Goal: Transaction & Acquisition: Purchase product/service

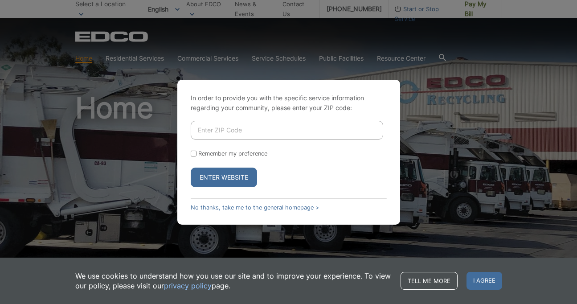
click at [241, 124] on input "Enter ZIP Code" at bounding box center [287, 130] width 192 height 19
type input "90275"
click at [222, 182] on button "Enter Website" at bounding box center [224, 178] width 66 height 20
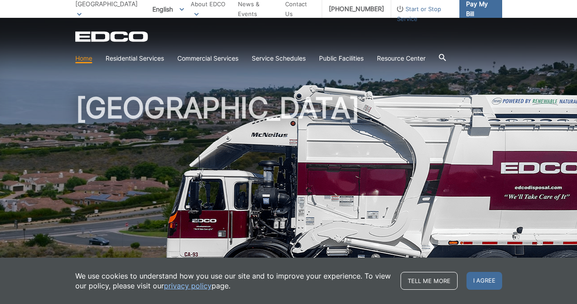
click at [479, 10] on span "Pay My Bill" at bounding box center [480, 9] width 29 height 20
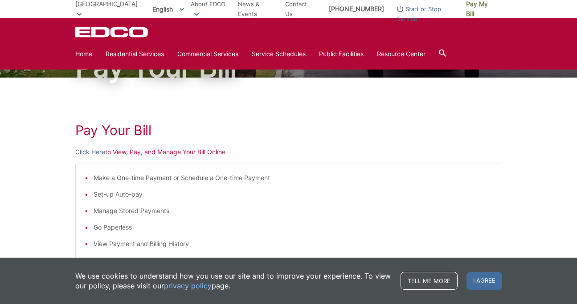
scroll to position [77, 0]
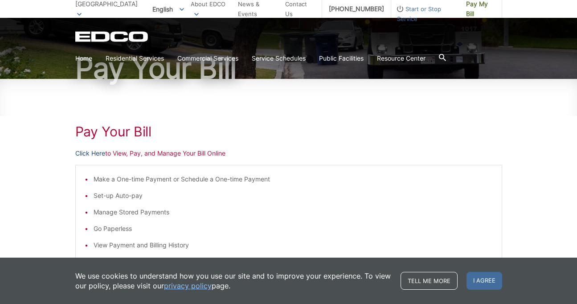
click at [93, 154] on link "Click Here" at bounding box center [90, 153] width 30 height 10
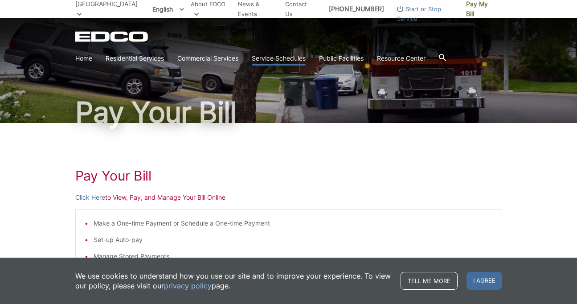
scroll to position [0, 0]
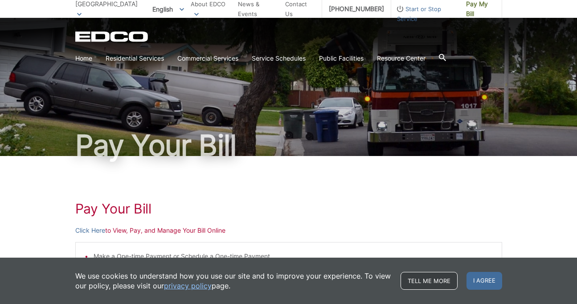
click at [437, 278] on link "Tell me more" at bounding box center [429, 281] width 57 height 18
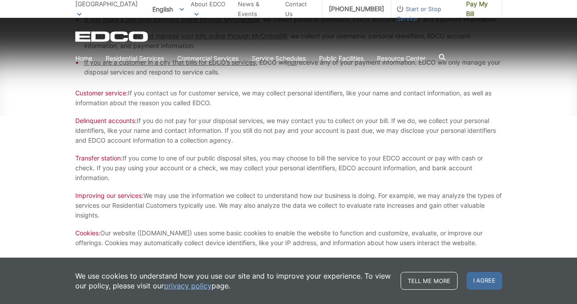
scroll to position [613, 0]
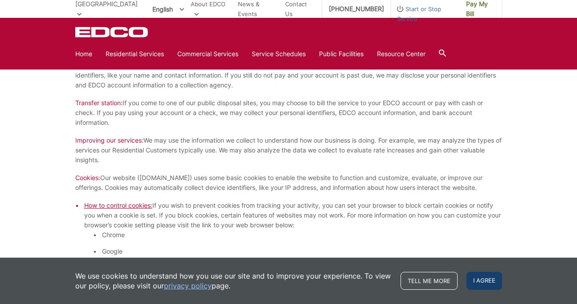
click at [483, 279] on span "I agree" at bounding box center [485, 281] width 36 height 18
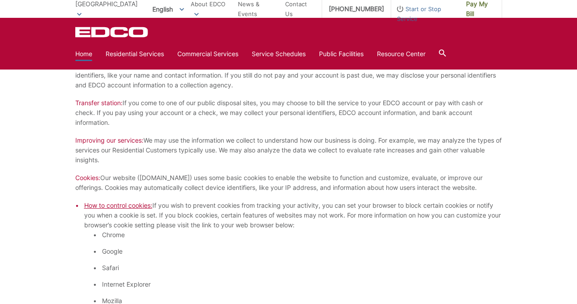
click at [86, 57] on link "Home" at bounding box center [83, 54] width 17 height 10
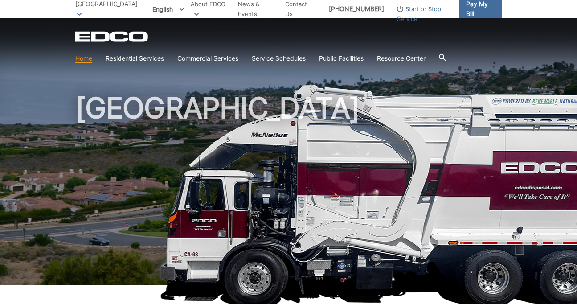
click at [478, 10] on span "Pay My Bill" at bounding box center [480, 9] width 29 height 20
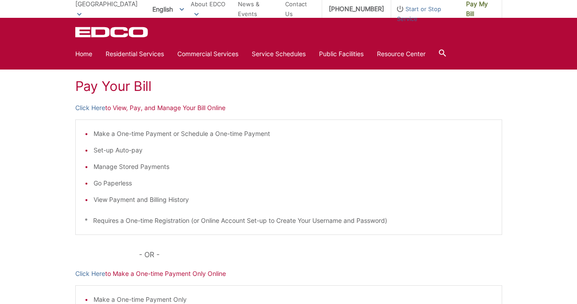
scroll to position [114, 0]
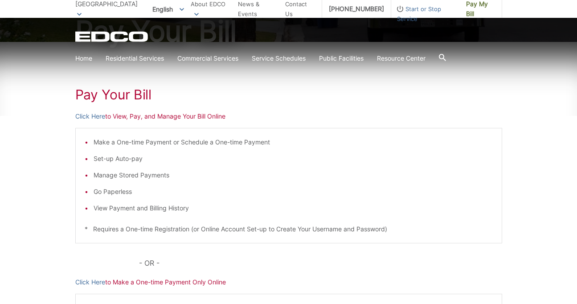
click at [135, 117] on p "Click Here to View, Pay, and Manage Your Bill Online" at bounding box center [288, 116] width 427 height 10
click at [93, 117] on link "Click Here" at bounding box center [90, 116] width 30 height 10
